Goal: Information Seeking & Learning: Find specific fact

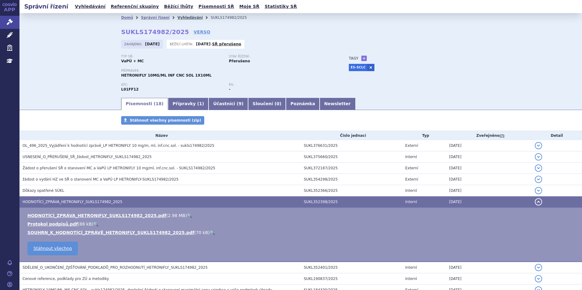
click at [185, 18] on link "Vyhledávání" at bounding box center [189, 18] width 25 height 4
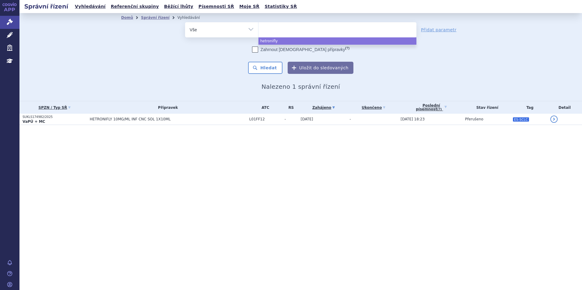
select select
type input "fab"
type input "fabha"
type input "fabhalt"
type input "fabhalta"
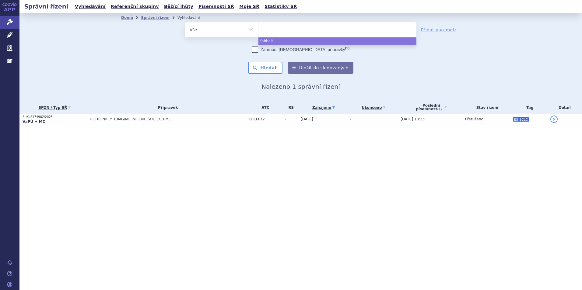
select select "fabhalta"
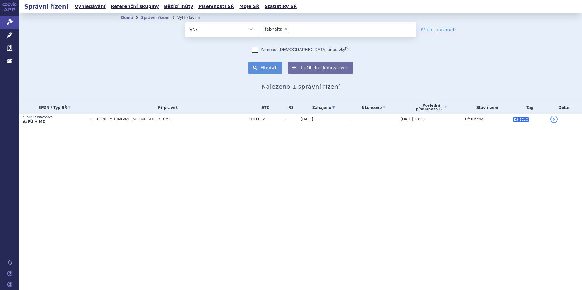
click at [261, 70] on button "Hledat" at bounding box center [265, 68] width 34 height 12
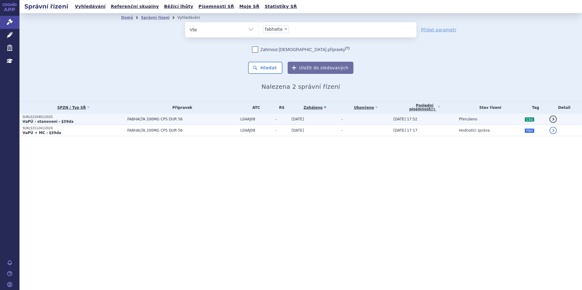
click at [94, 121] on p "VaPÚ - stanovení - §39da" at bounding box center [74, 121] width 102 height 5
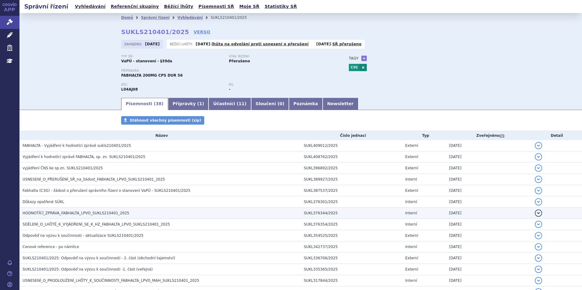
click at [84, 213] on span "HODNOTÍCÍ_ZPRÁVA_FABHALTA_LPVO_SUKLS210401_2025" at bounding box center [76, 213] width 107 height 4
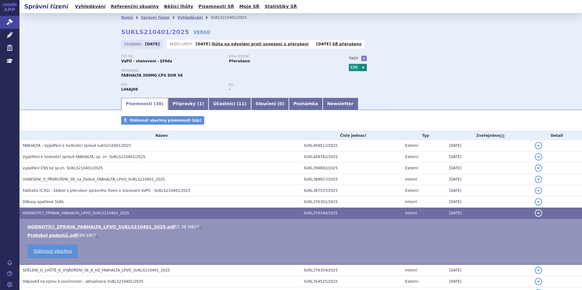
click at [196, 226] on link "🔍" at bounding box center [198, 227] width 5 height 5
